Goal: Task Accomplishment & Management: Use online tool/utility

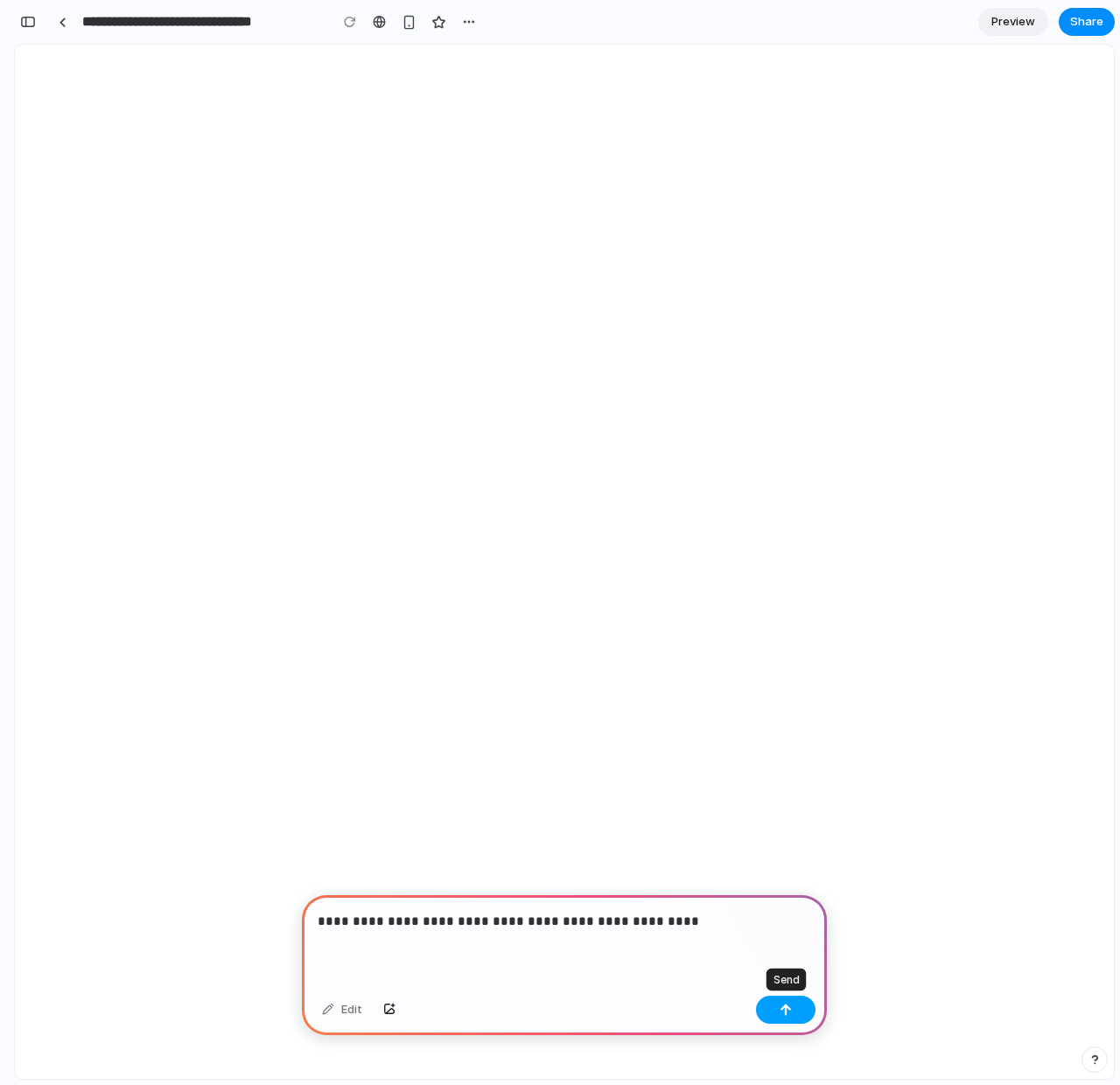
click at [789, 1010] on div "button" at bounding box center [785, 1010] width 12 height 12
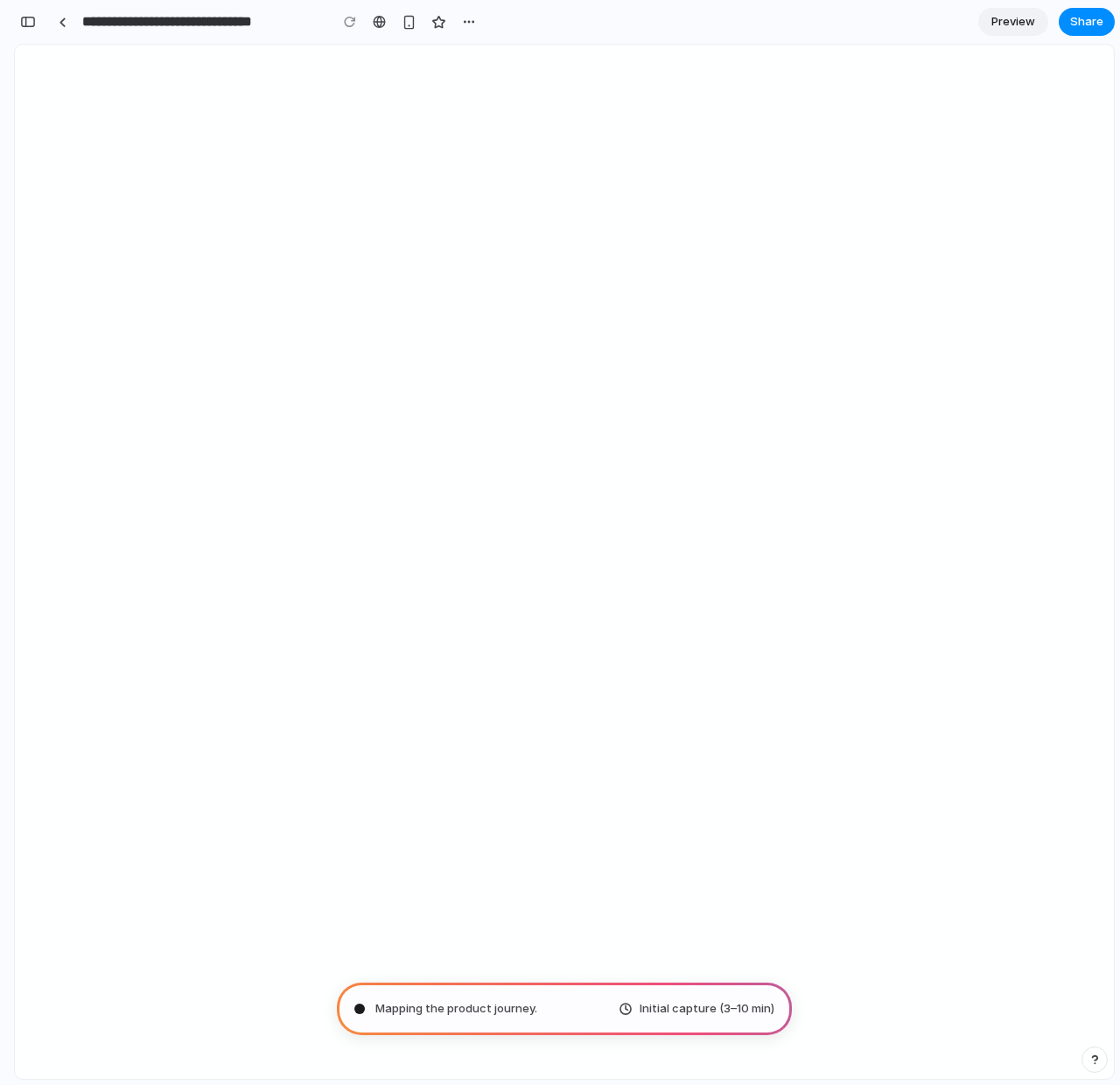
type input "**********"
